Goal: Transaction & Acquisition: Obtain resource

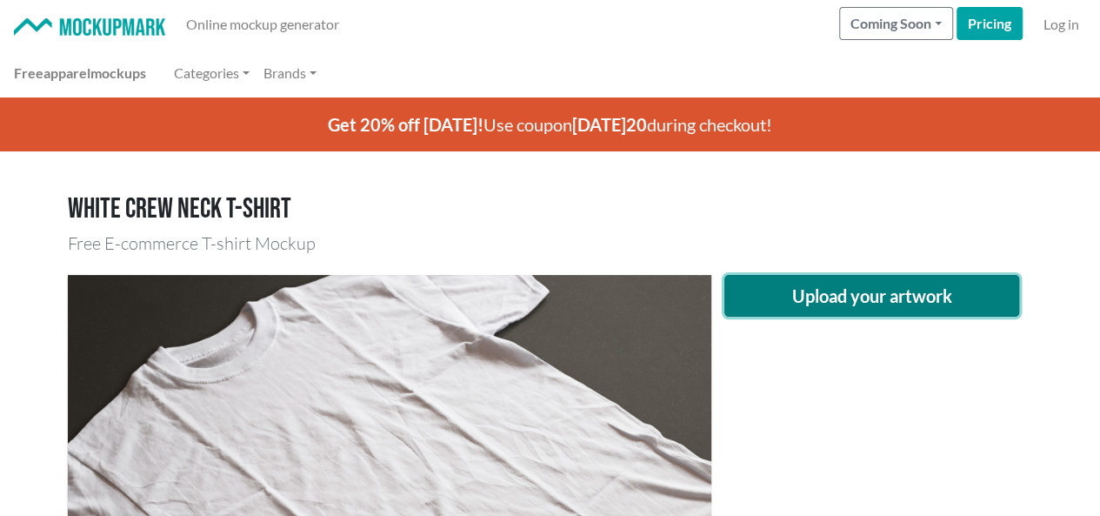
click at [823, 303] on button "Upload your artwork" at bounding box center [872, 296] width 296 height 42
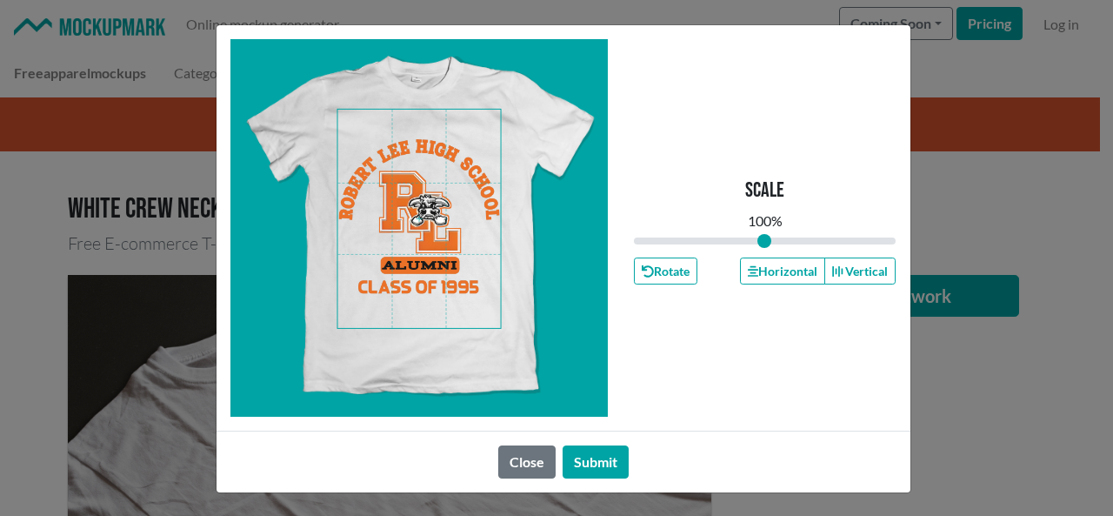
click at [1062, 390] on div "Scale 100 % Rotate Horizontal Vertical Close Submit" at bounding box center [556, 258] width 1113 height 516
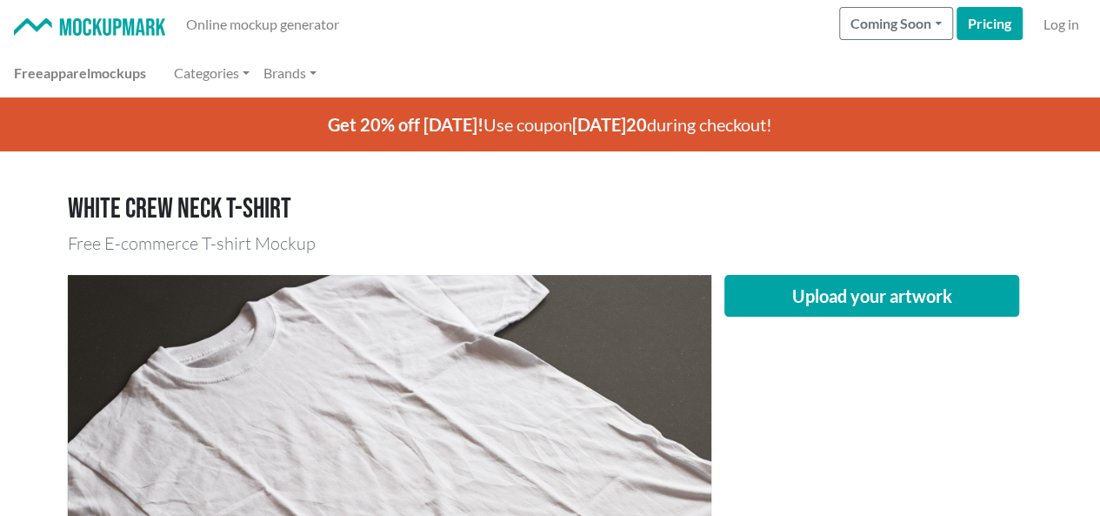
click at [784, 423] on div "Upload your artwork" at bounding box center [872, 489] width 322 height 429
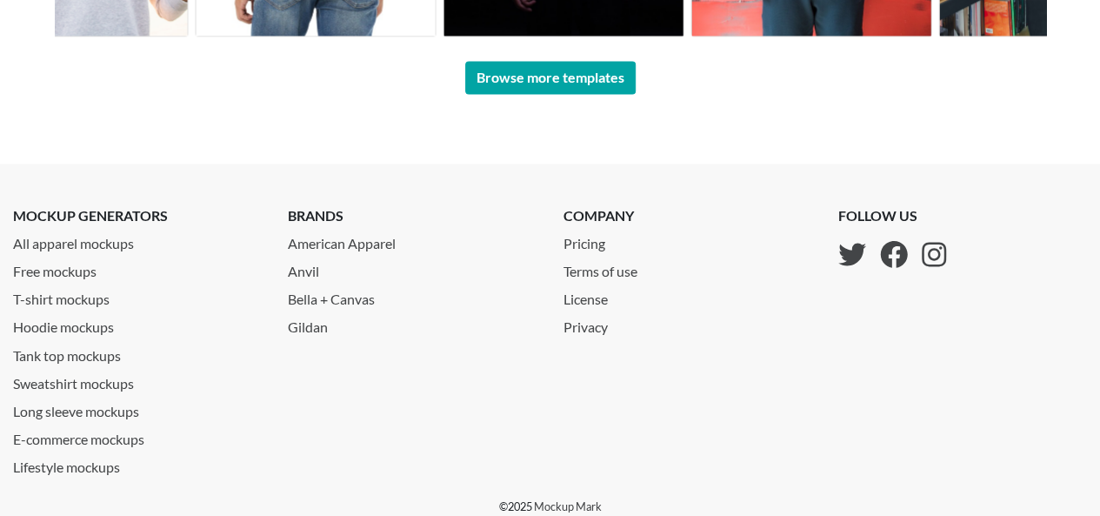
scroll to position [1310, 0]
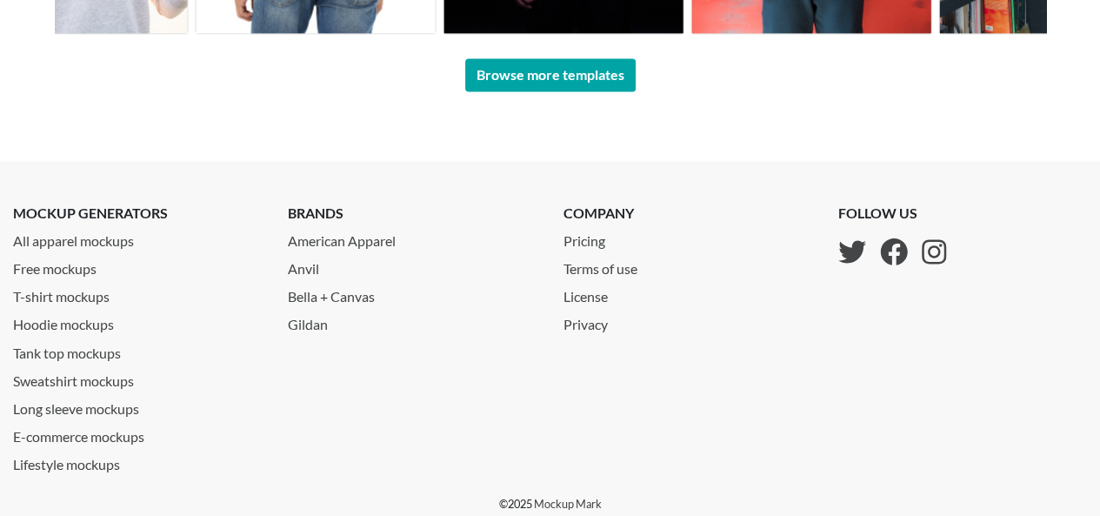
click at [777, 441] on div "company Pricing Terms of use License Privacy" at bounding box center [687, 338] width 275 height 271
click at [748, 412] on div "company Pricing Terms of use License Privacy" at bounding box center [687, 338] width 275 height 271
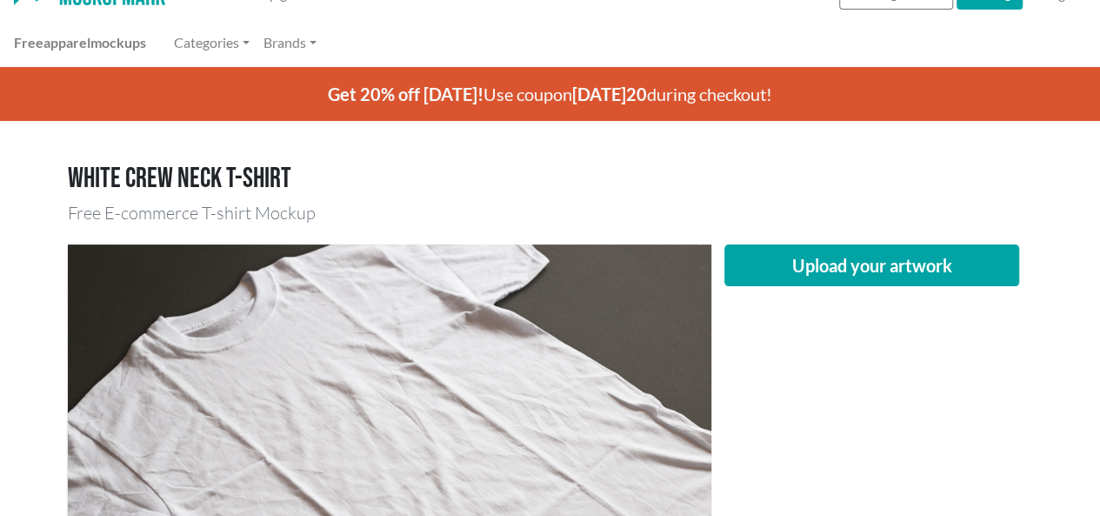
scroll to position [0, 0]
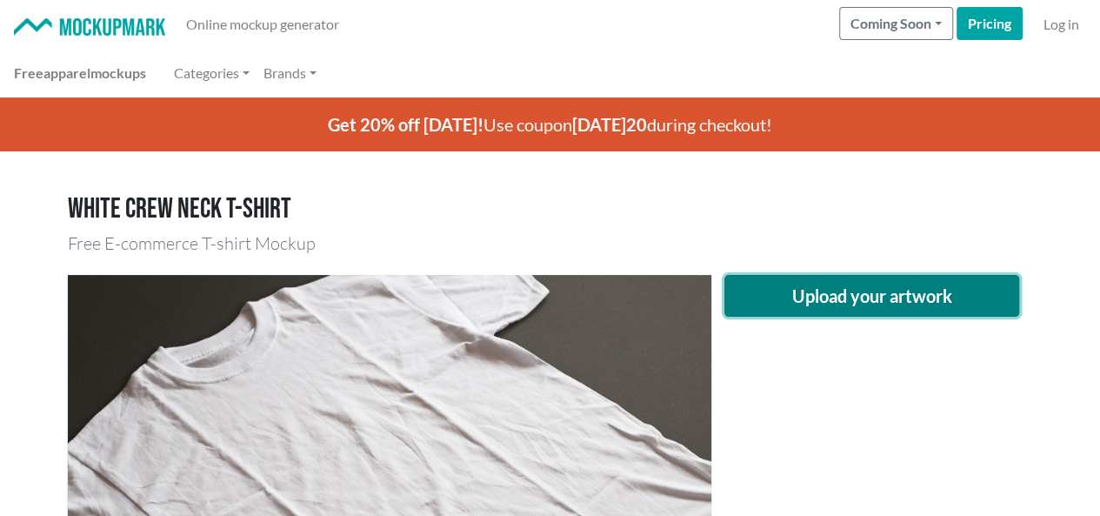
click at [783, 295] on button "Upload your artwork" at bounding box center [872, 296] width 296 height 42
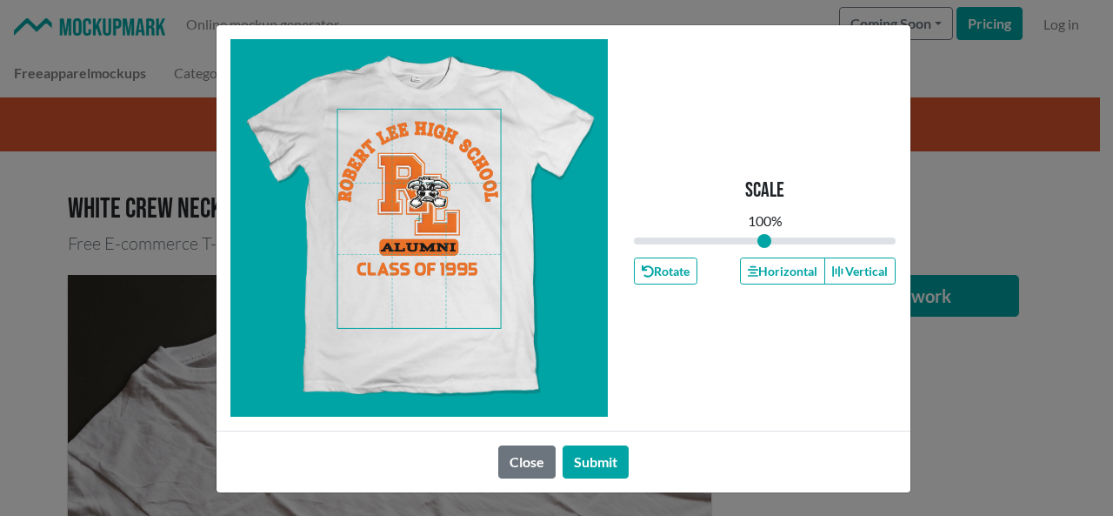
click at [424, 234] on span at bounding box center [418, 219] width 163 height 218
click at [424, 233] on span at bounding box center [418, 219] width 163 height 218
click at [783, 272] on button "Horizontal" at bounding box center [782, 270] width 85 height 27
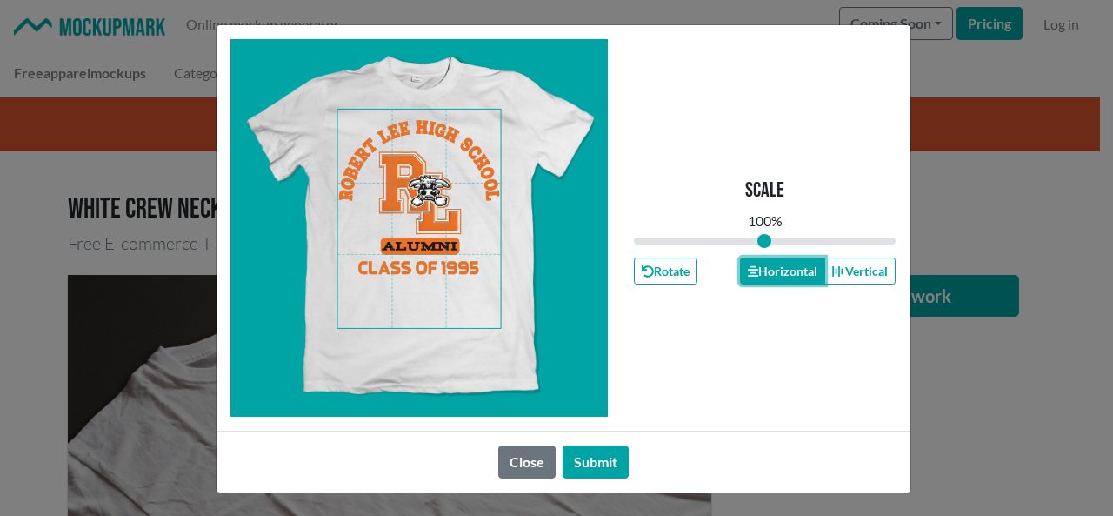
click at [783, 272] on button "Horizontal" at bounding box center [782, 270] width 85 height 27
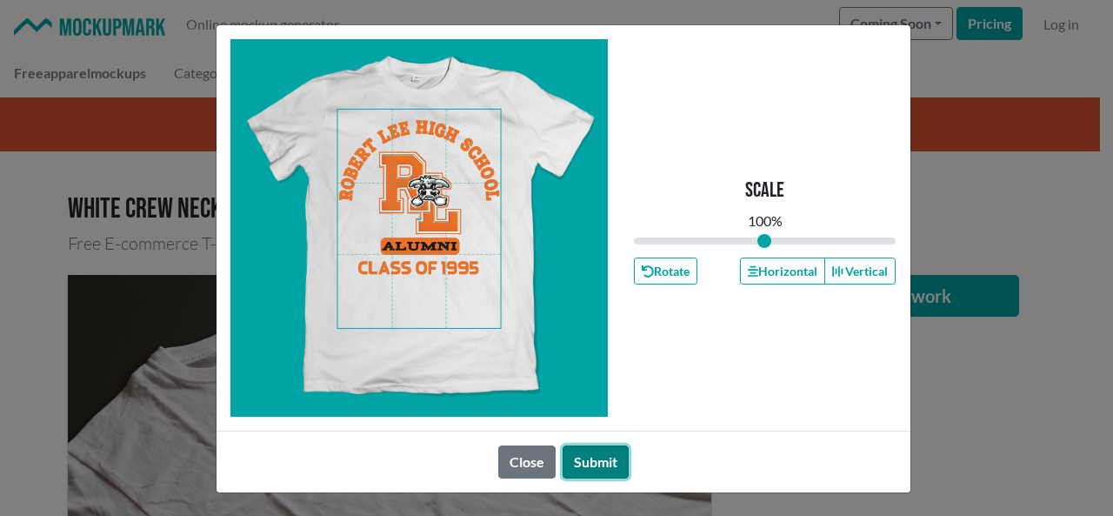
click at [583, 457] on button "Submit" at bounding box center [596, 461] width 66 height 33
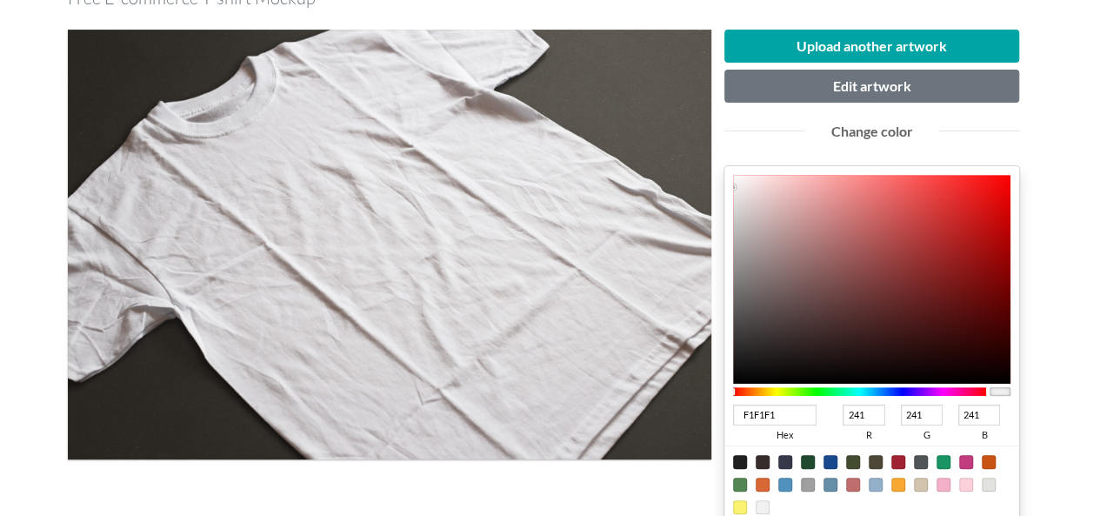
scroll to position [261, 0]
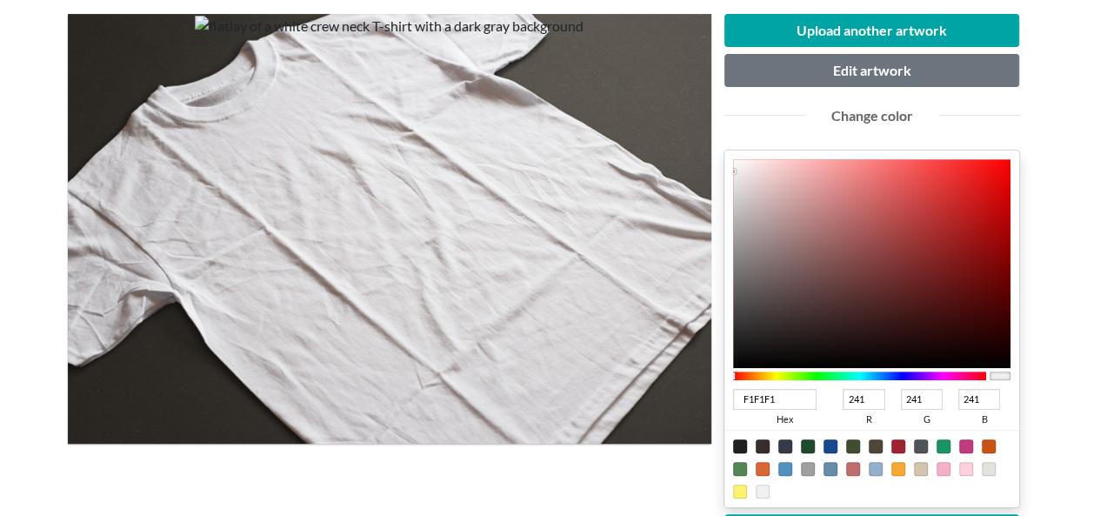
drag, startPoint x: 805, startPoint y: 390, endPoint x: 643, endPoint y: 409, distance: 162.7
click at [643, 409] on div "Upload another artwork Edit artwork Change color F1F1F1 hex 241 r 241 g 241 b 1…" at bounding box center [550, 364] width 965 height 728
type input "#000"
type input "0"
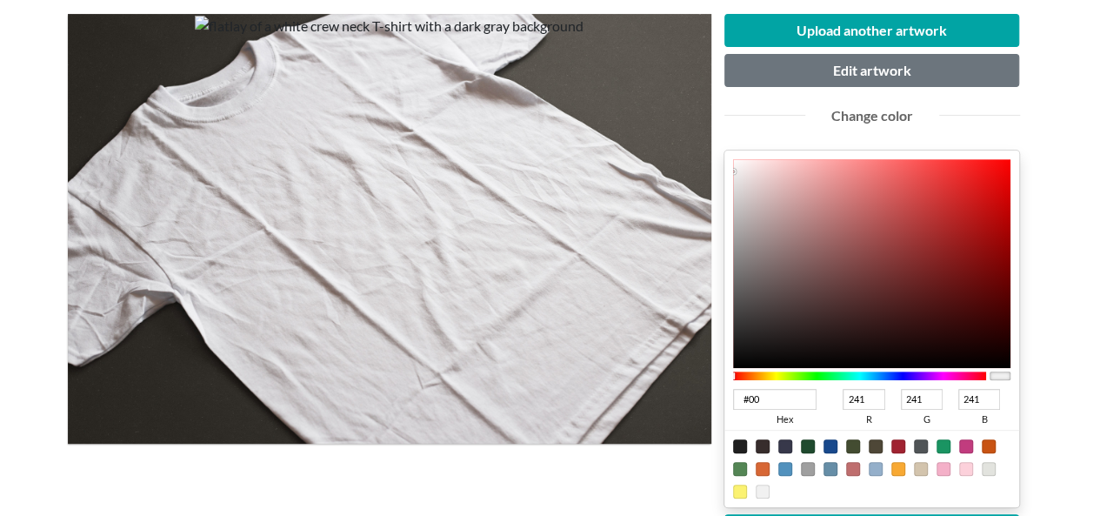
type input "0"
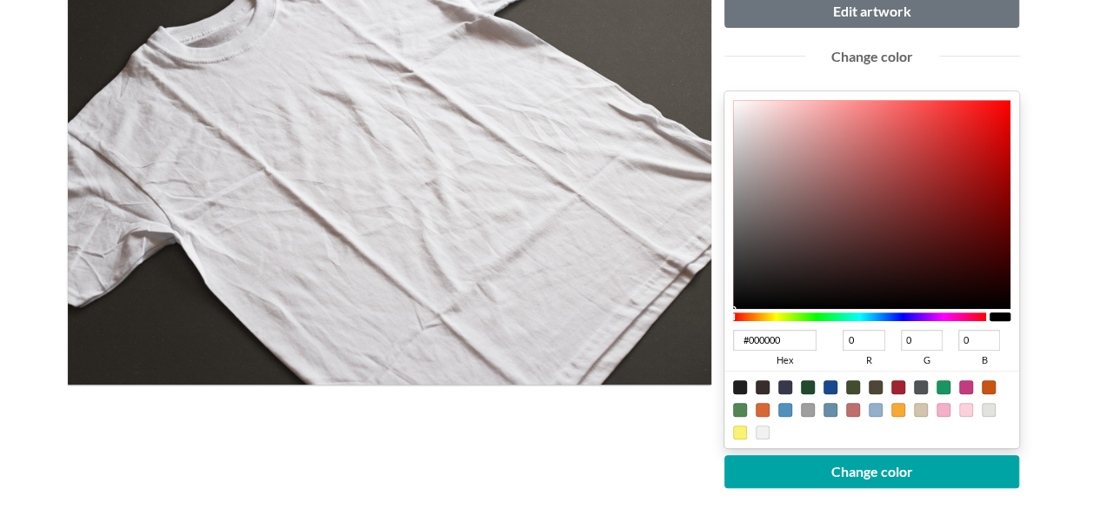
scroll to position [348, 0]
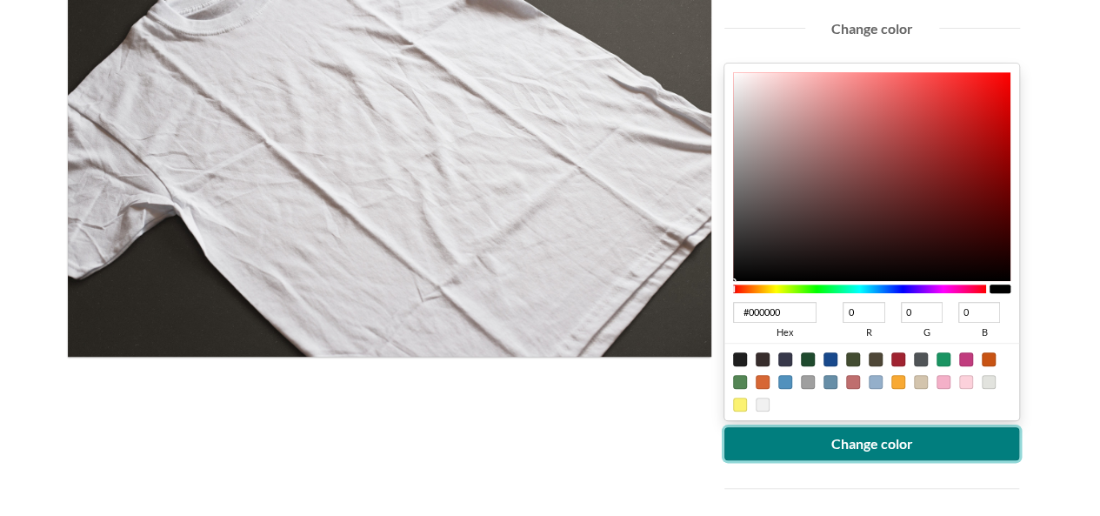
type input "000000"
click at [828, 446] on button "Change color" at bounding box center [872, 443] width 296 height 33
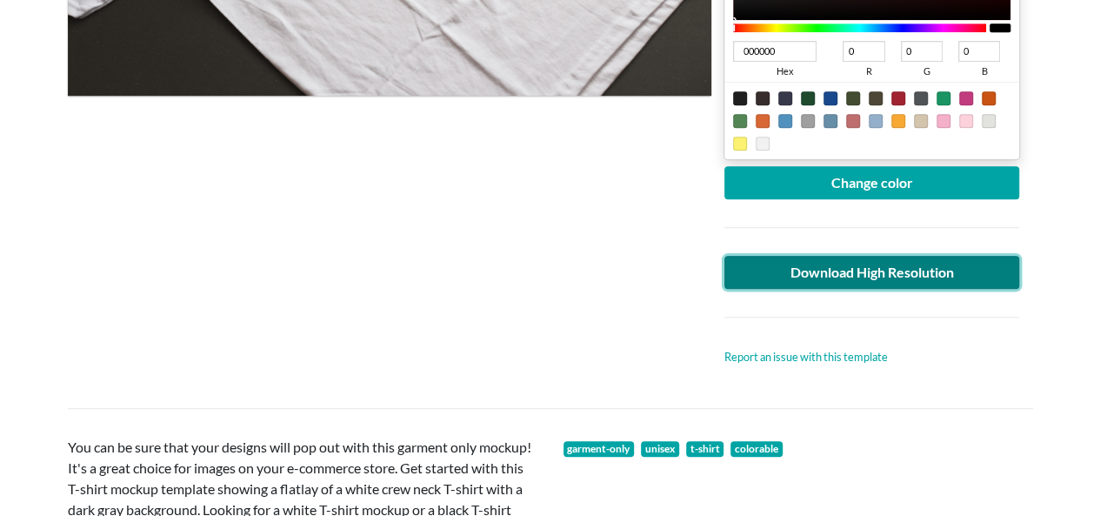
click at [783, 272] on link "Download High Resolution" at bounding box center [872, 272] width 296 height 33
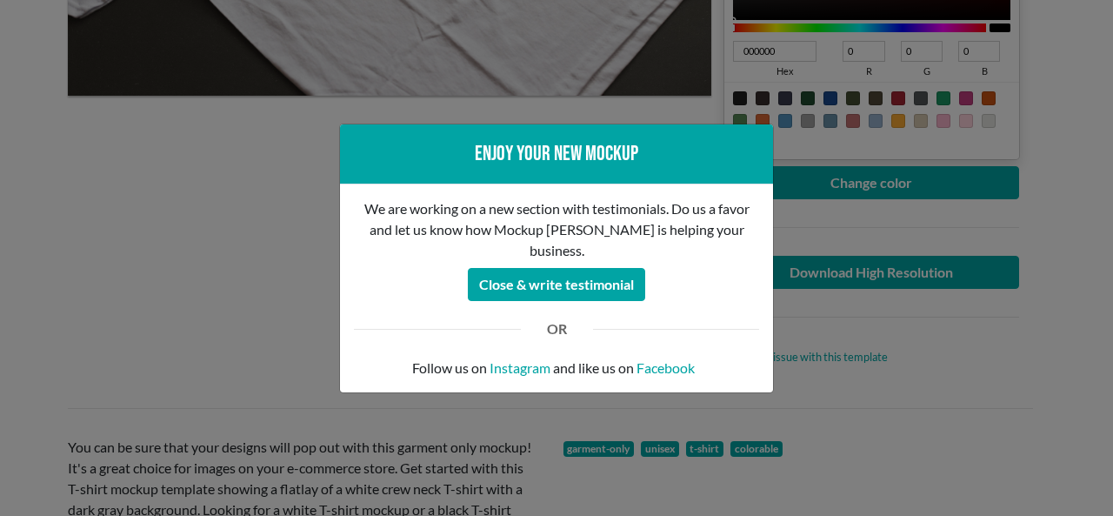
click at [247, 276] on div "Enjoy your new mockup We are working on a new section with testimonials. Do us …" at bounding box center [556, 258] width 1113 height 516
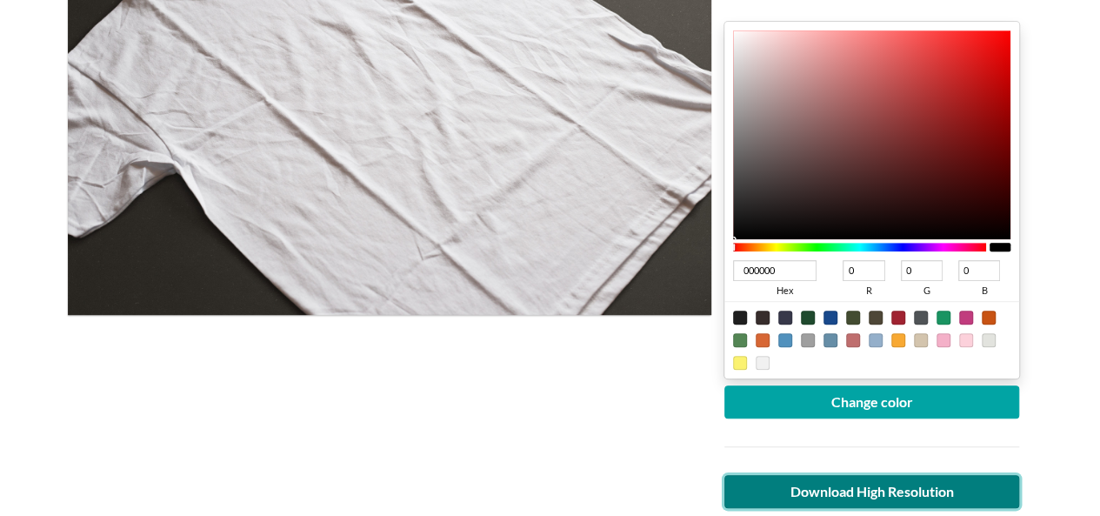
scroll to position [87, 0]
